Goal: Task Accomplishment & Management: Manage account settings

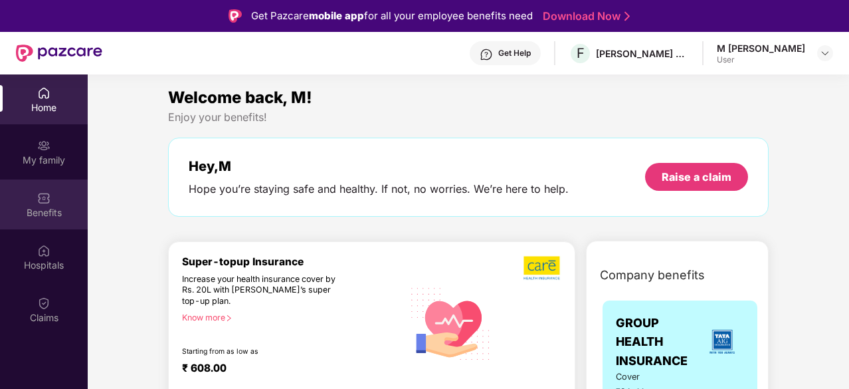
click at [63, 195] on div "Benefits" at bounding box center [44, 204] width 88 height 50
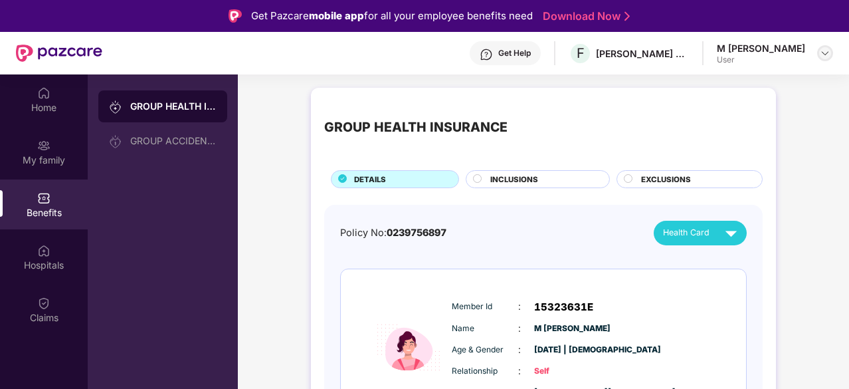
click at [824, 56] on img at bounding box center [825, 53] width 11 height 11
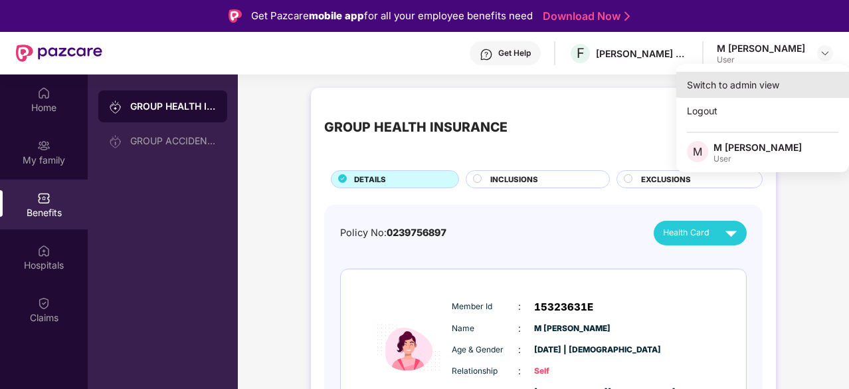
click at [731, 84] on div "Switch to admin view" at bounding box center [763, 85] width 173 height 26
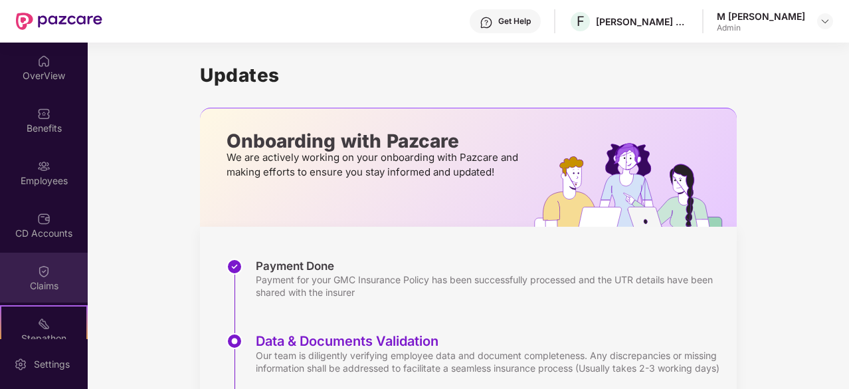
scroll to position [123, 0]
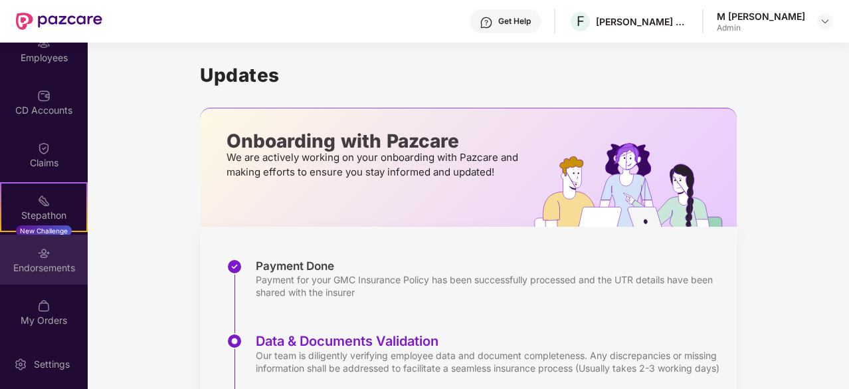
click at [54, 257] on div "Endorsements" at bounding box center [44, 260] width 88 height 50
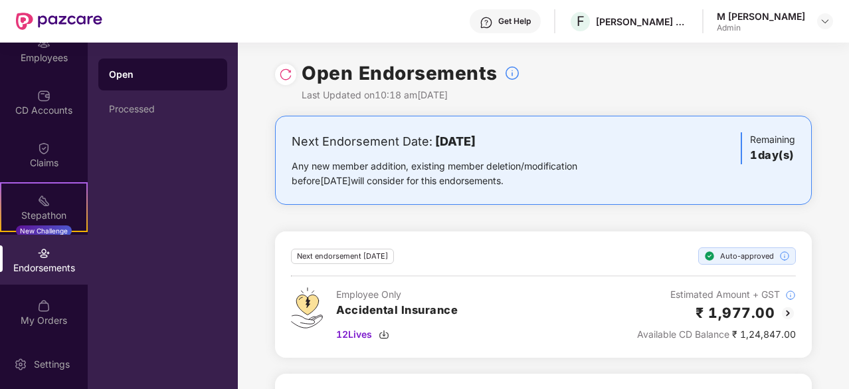
click at [286, 82] on div at bounding box center [285, 74] width 21 height 21
click at [286, 75] on img at bounding box center [285, 74] width 13 height 13
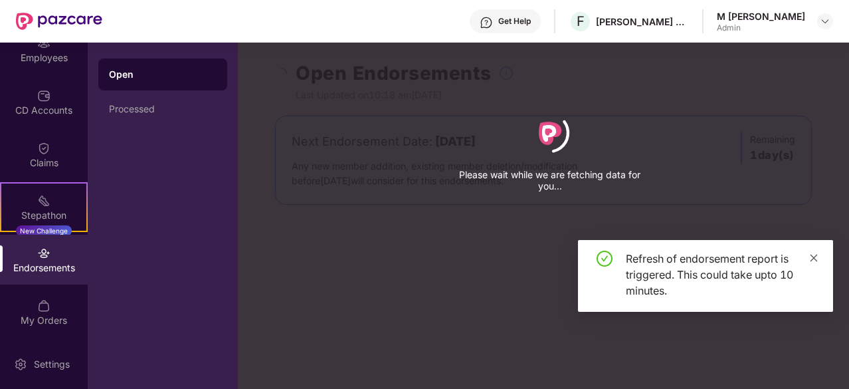
click at [814, 309] on div "Refresh of endorsement report is triggered. This could take upto 10 minutes." at bounding box center [705, 276] width 255 height 72
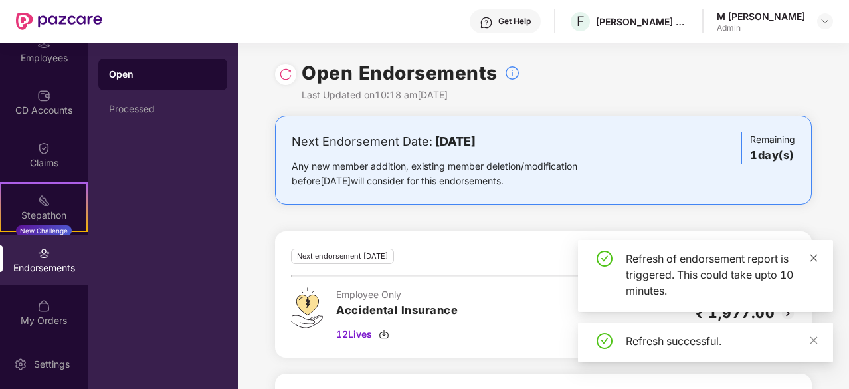
click at [813, 261] on icon "close" at bounding box center [813, 257] width 9 height 9
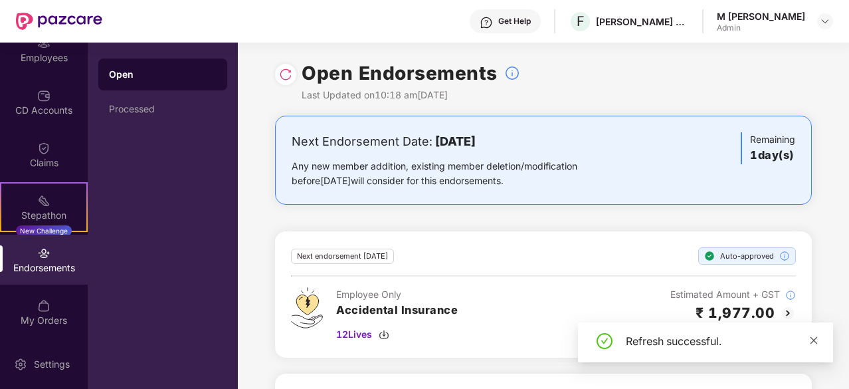
click at [817, 339] on icon "close" at bounding box center [813, 340] width 9 height 9
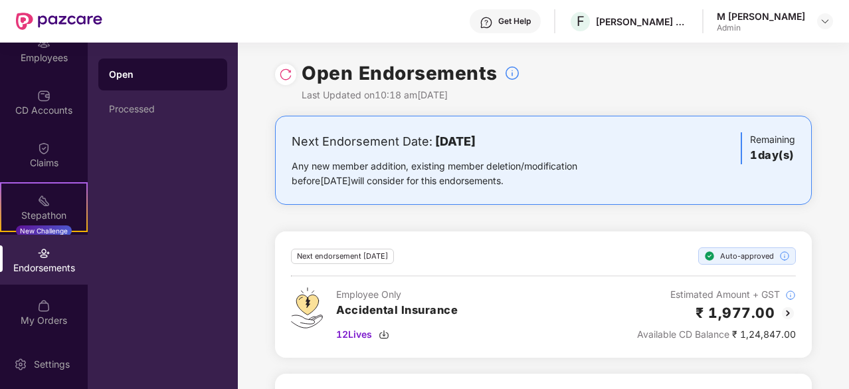
scroll to position [124, 0]
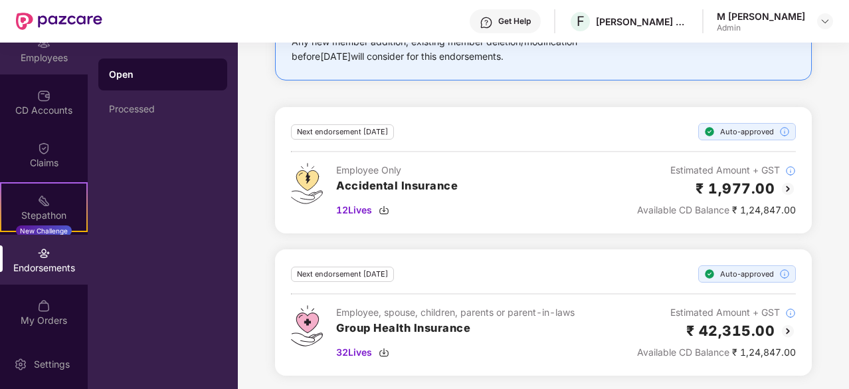
click at [31, 53] on div "Employees" at bounding box center [44, 57] width 88 height 13
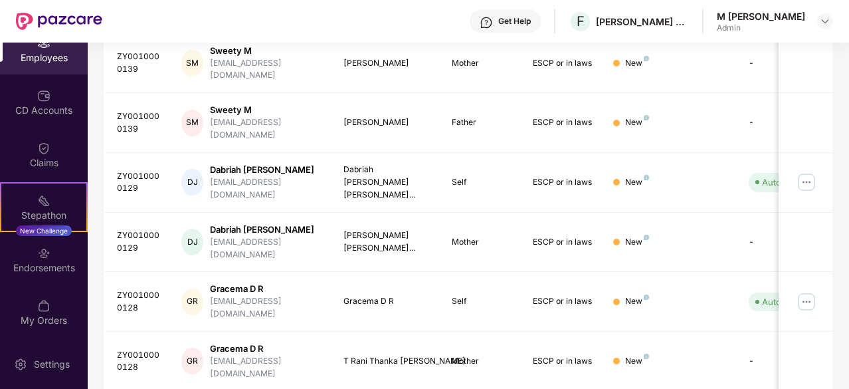
scroll to position [425, 0]
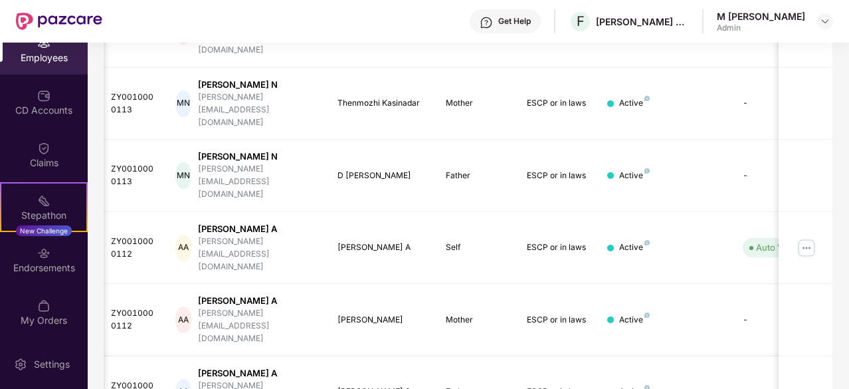
scroll to position [412, 0]
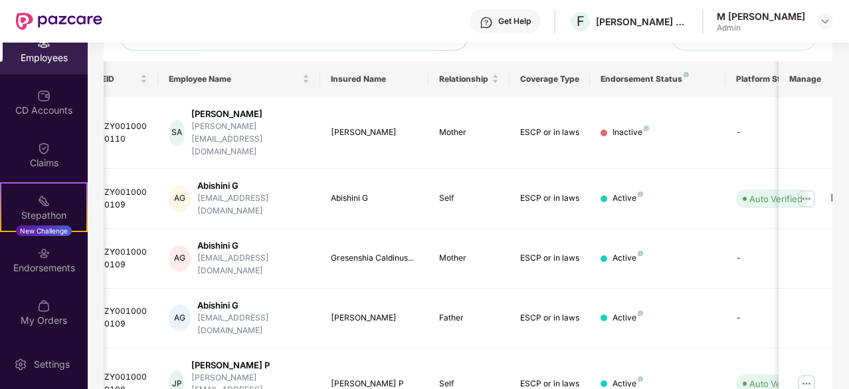
scroll to position [425, 0]
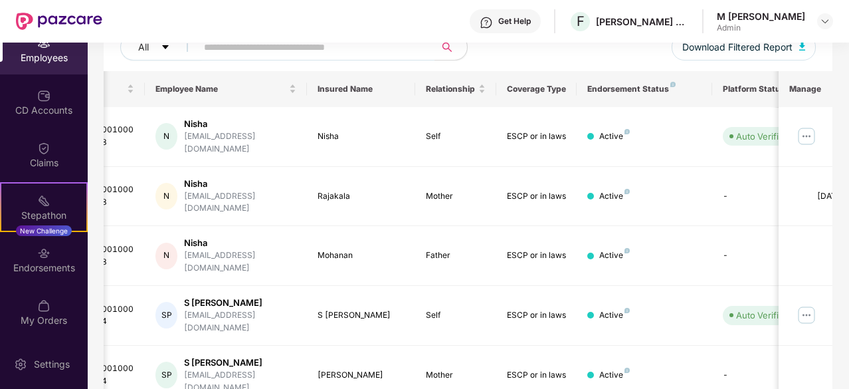
scroll to position [470, 0]
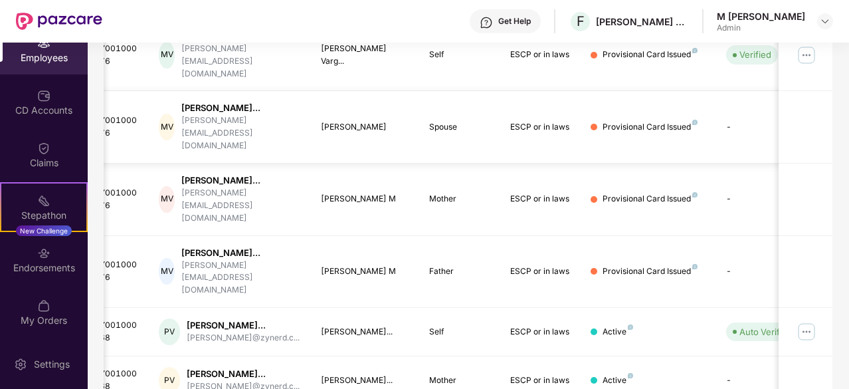
scroll to position [264, 0]
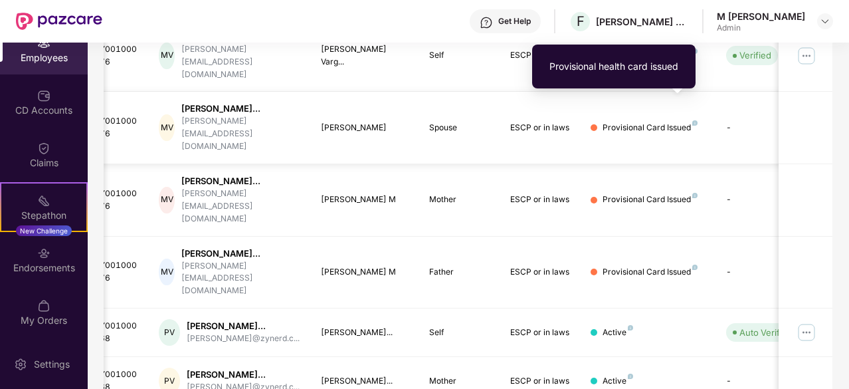
click at [695, 120] on img at bounding box center [695, 122] width 5 height 5
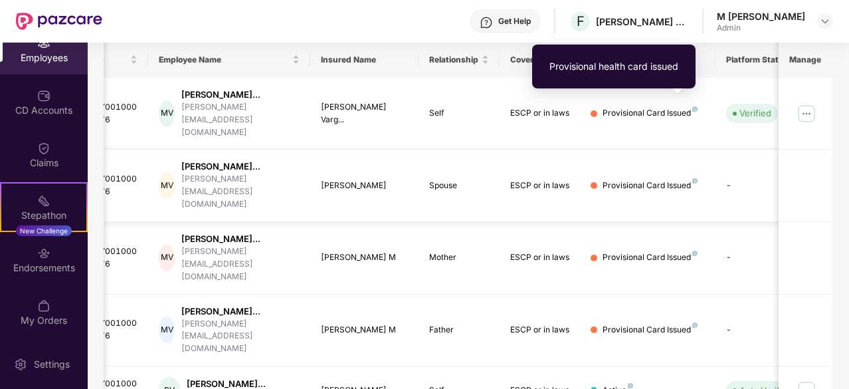
scroll to position [179, 0]
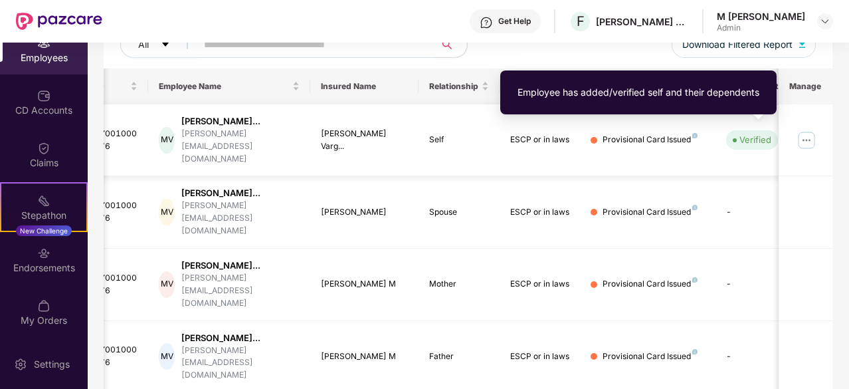
click at [764, 135] on div "Verified" at bounding box center [756, 139] width 32 height 13
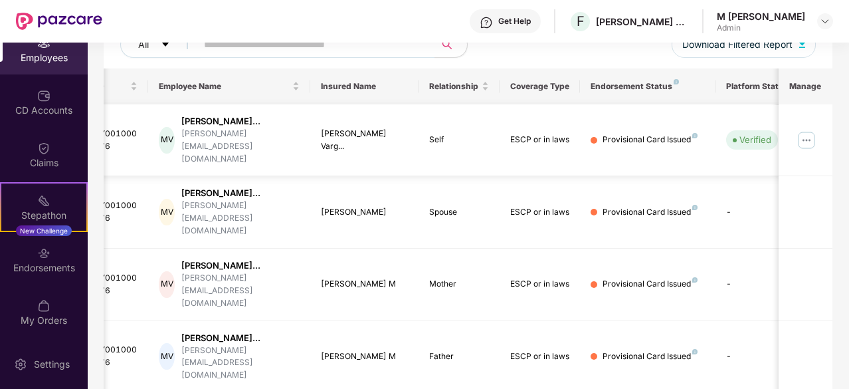
click at [807, 134] on img at bounding box center [806, 140] width 21 height 21
click at [651, 134] on div "Provisional Card Issued" at bounding box center [650, 140] width 95 height 13
click at [553, 176] on td "ESCP or in laws" at bounding box center [540, 212] width 81 height 72
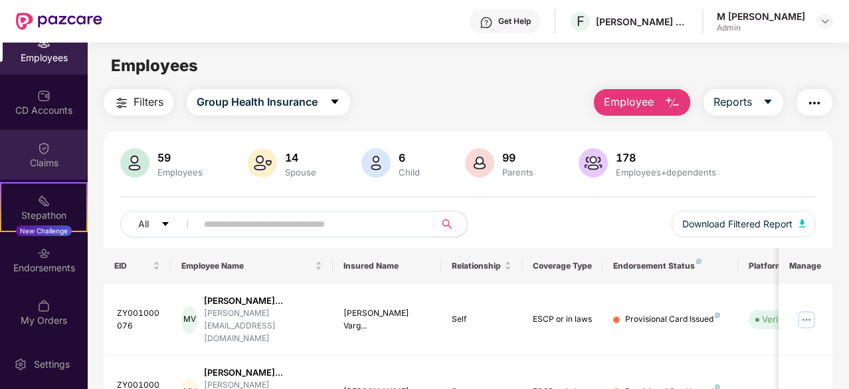
scroll to position [0, 0]
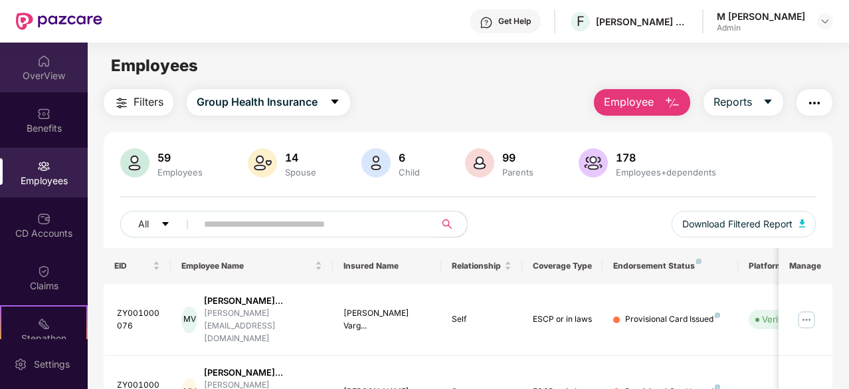
click at [60, 61] on div "OverView" at bounding box center [44, 68] width 88 height 50
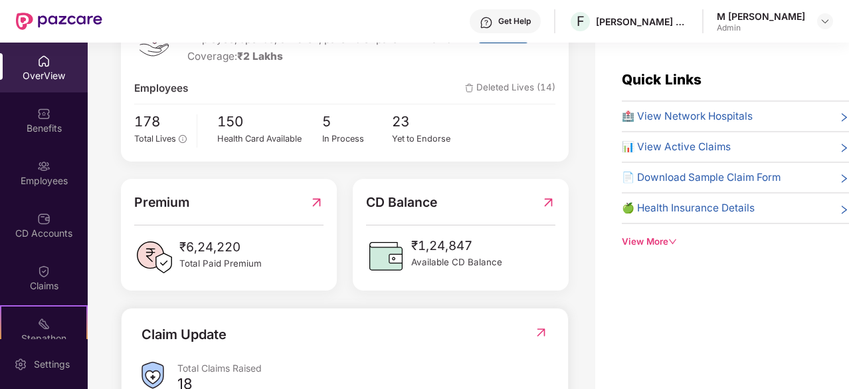
scroll to position [259, 0]
